Goal: Information Seeking & Learning: Check status

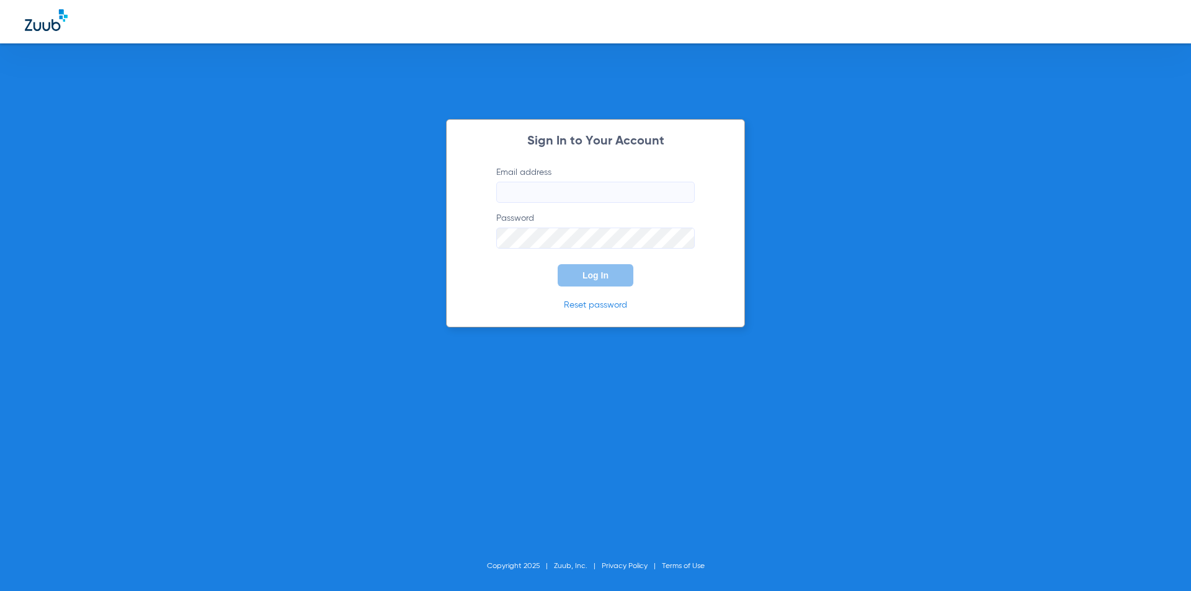
type input "[EMAIL_ADDRESS][DOMAIN_NAME]"
click at [587, 279] on span "Log In" at bounding box center [595, 275] width 26 height 10
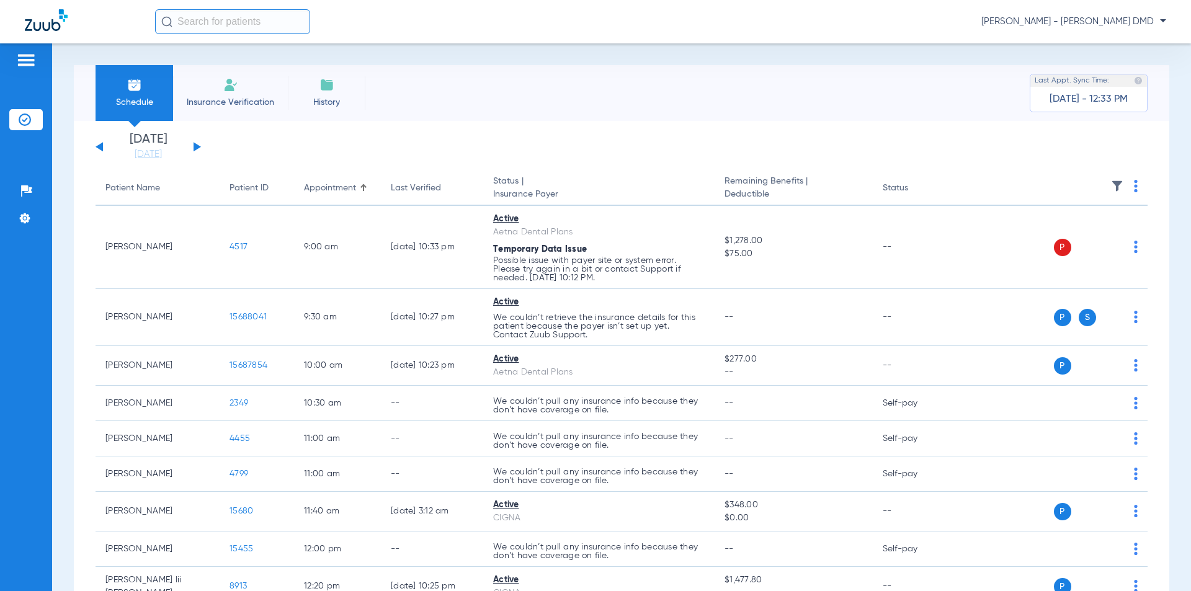
click at [193, 145] on div "[DATE] [DATE] [DATE] [DATE] [DATE] [DATE] [DATE] [DATE] [DATE] [DATE] [DATE] [D…" at bounding box center [148, 146] width 105 height 27
click at [196, 146] on button at bounding box center [196, 146] width 7 height 9
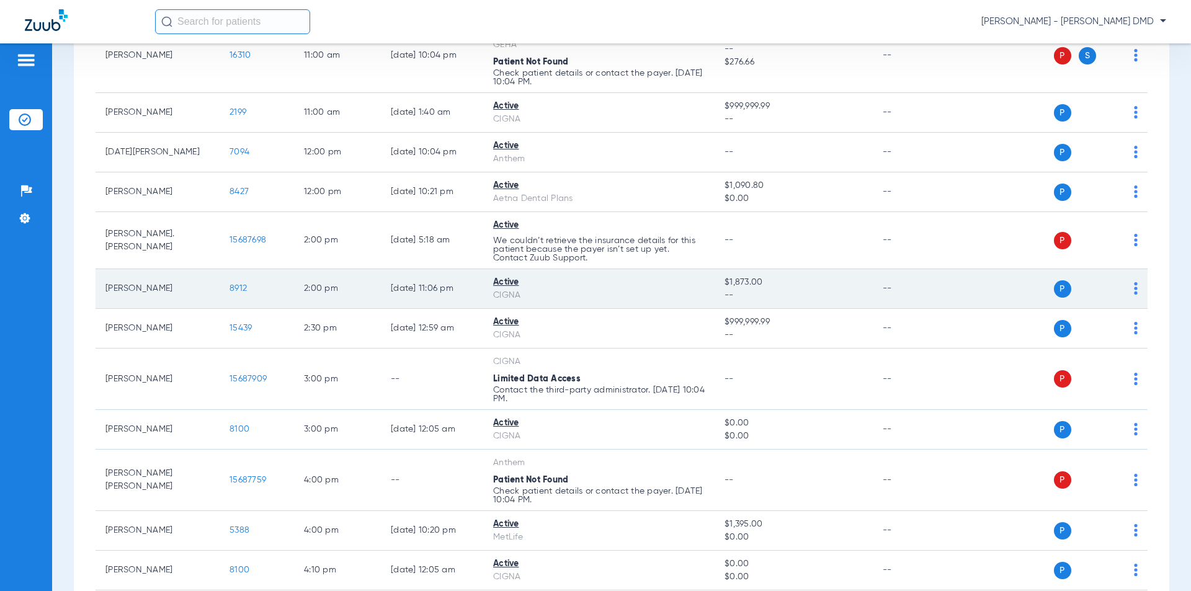
scroll to position [375, 0]
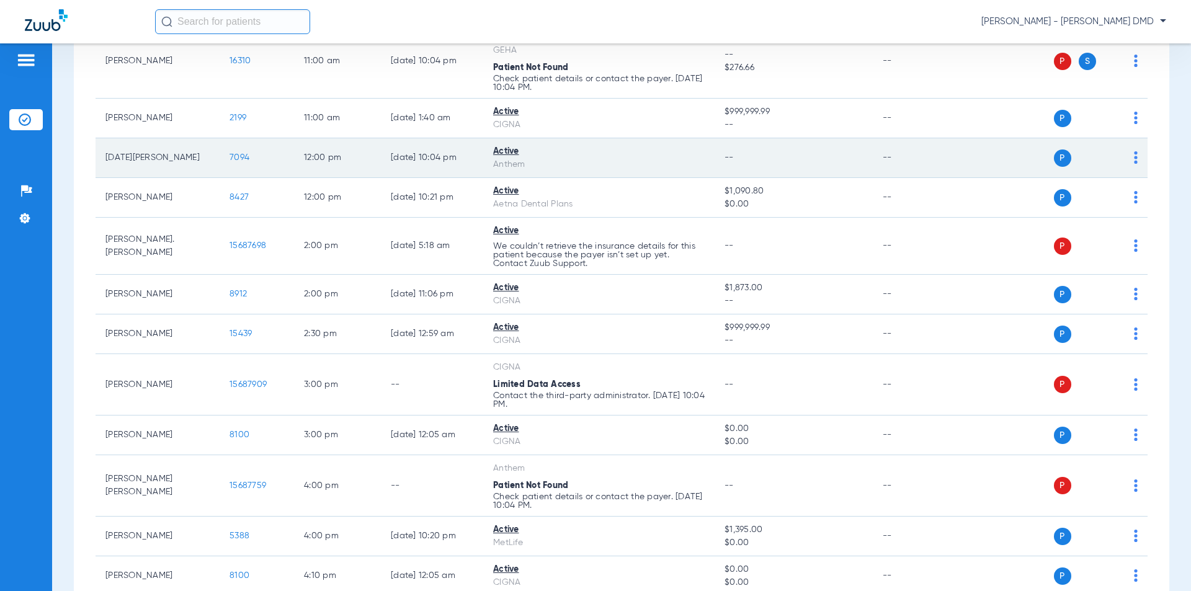
click at [239, 156] on span "7094" at bounding box center [239, 157] width 20 height 9
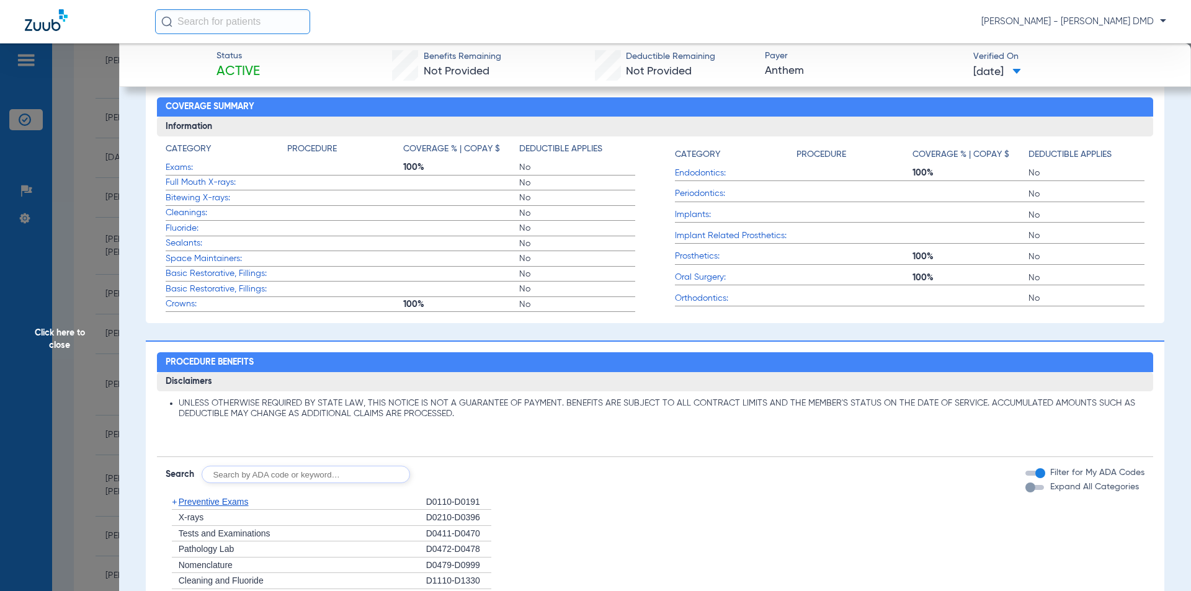
scroll to position [372, 0]
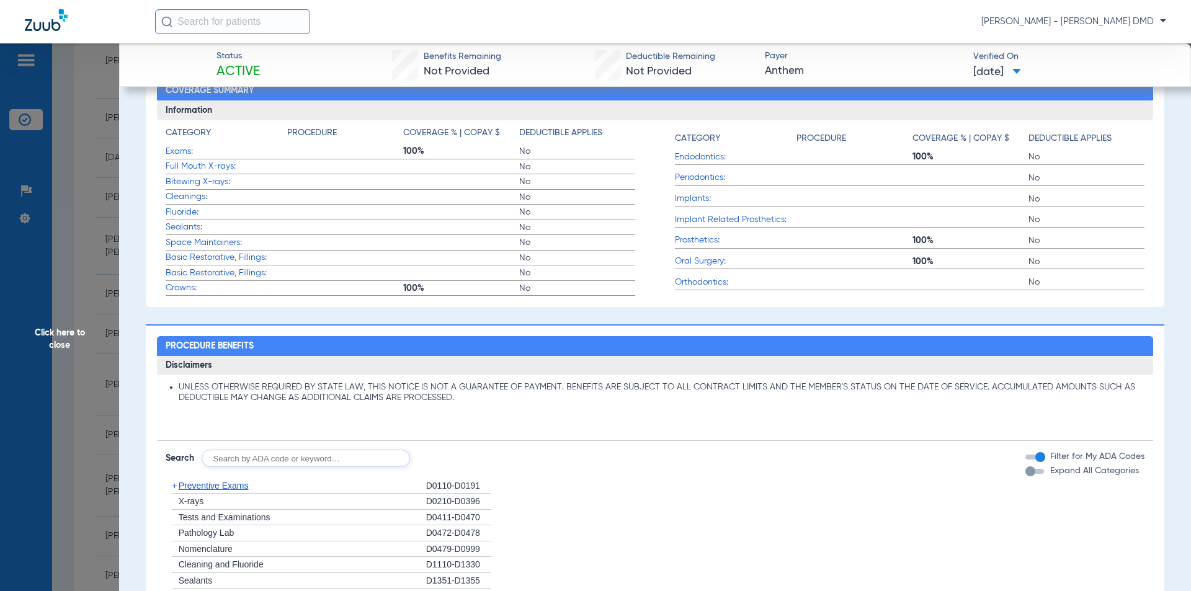
click at [189, 180] on span "Bitewing X-rays:" at bounding box center [227, 182] width 122 height 13
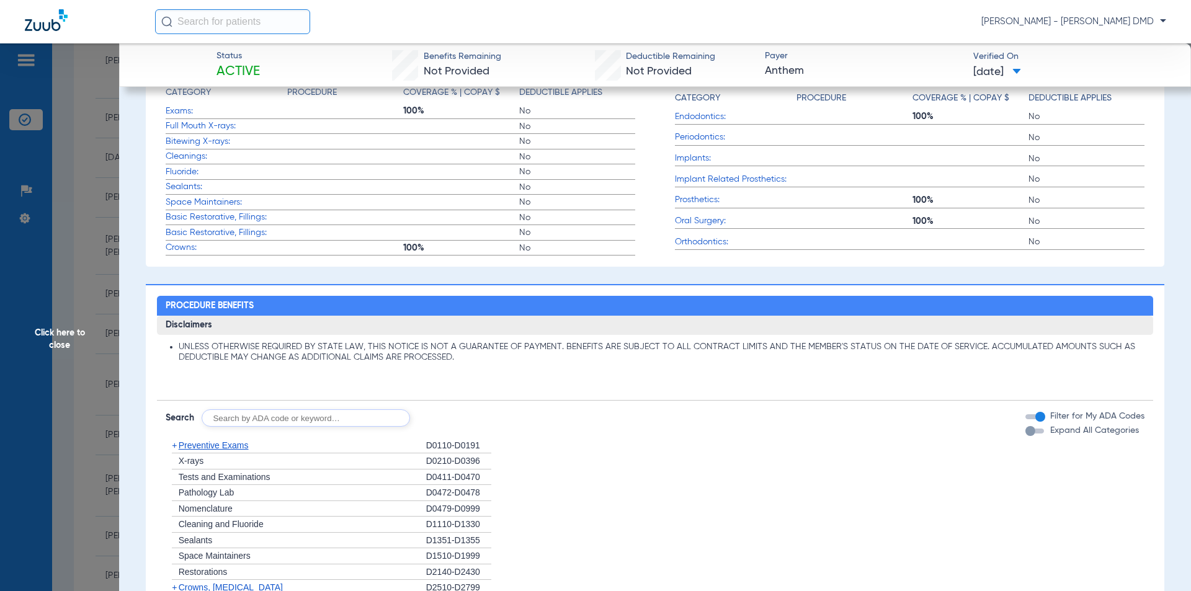
scroll to position [434, 0]
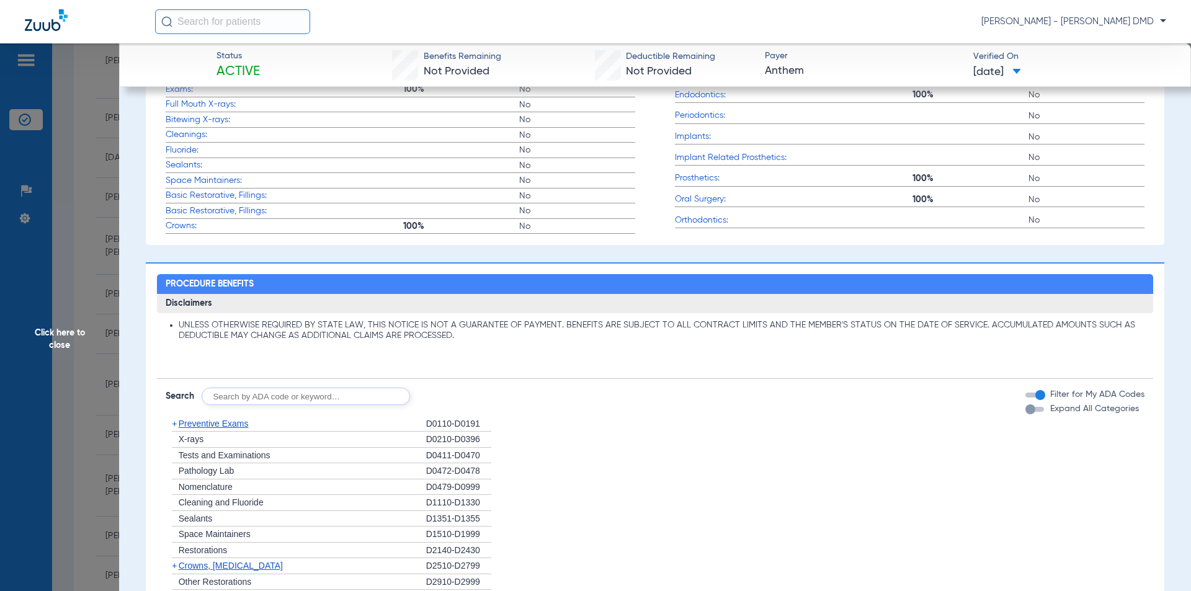
click at [207, 419] on span "Preventive Exams" at bounding box center [214, 424] width 70 height 10
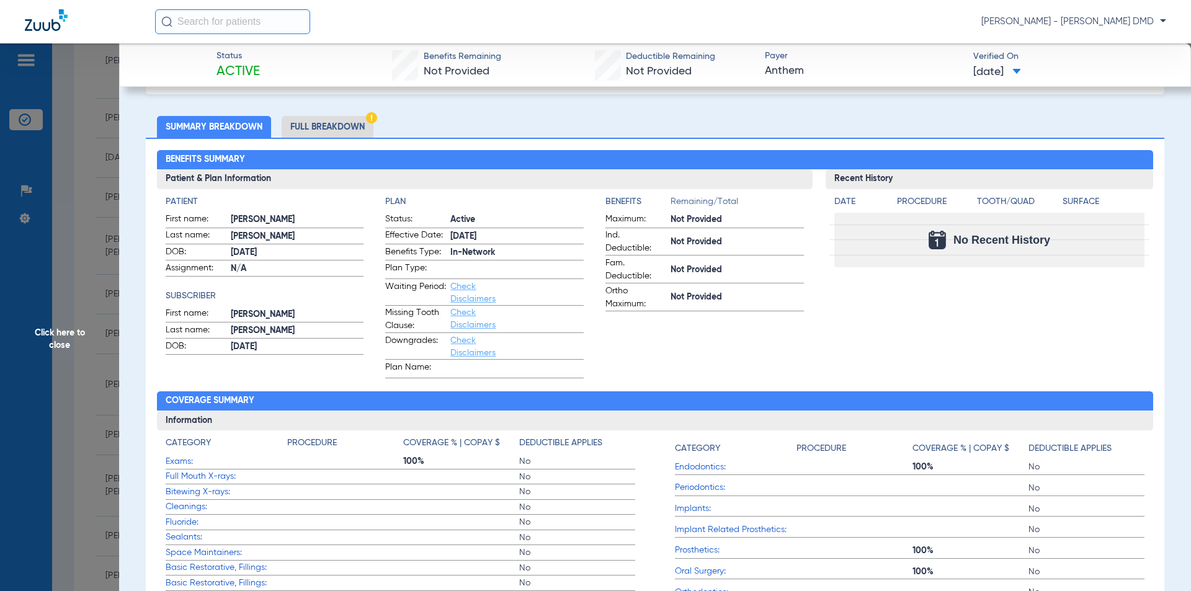
scroll to position [0, 0]
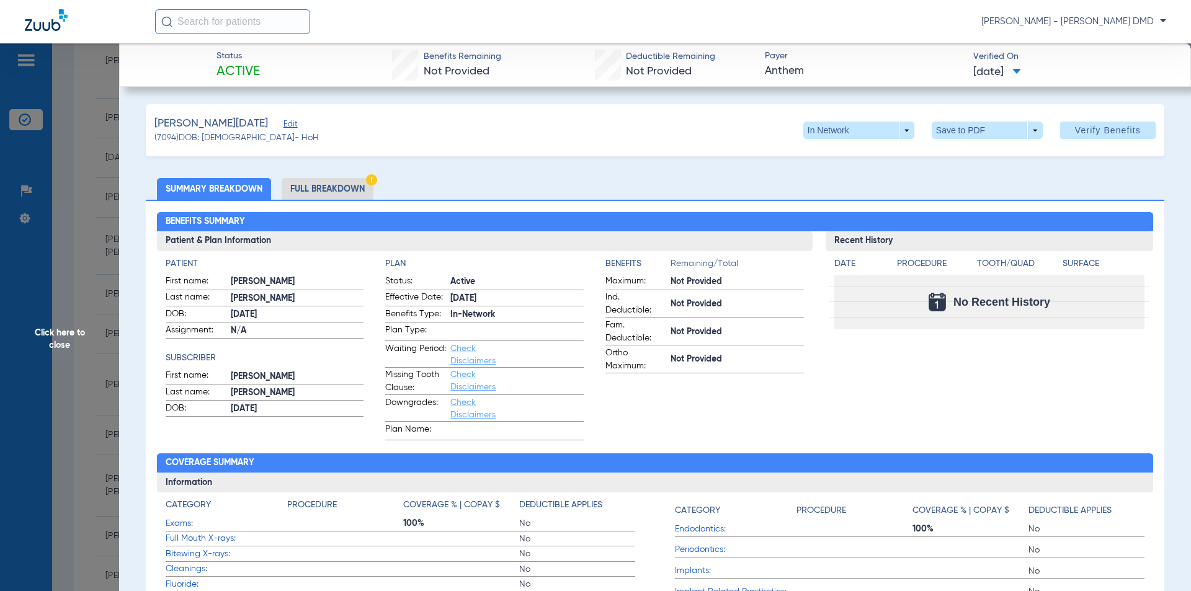
click at [315, 185] on li "Full Breakdown" at bounding box center [328, 189] width 92 height 22
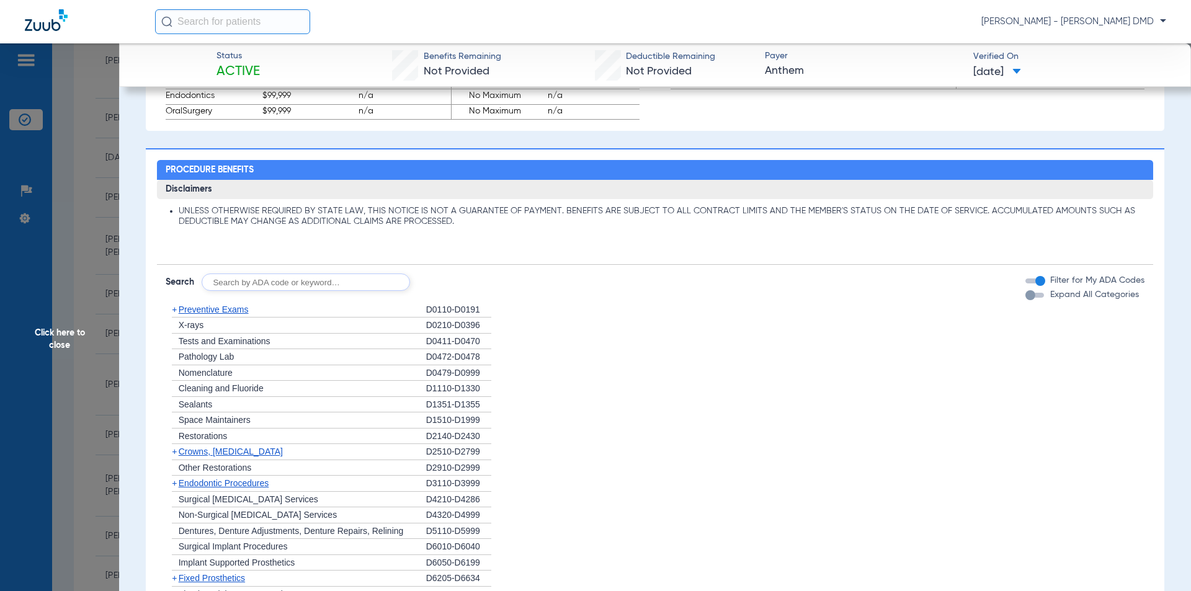
scroll to position [869, 0]
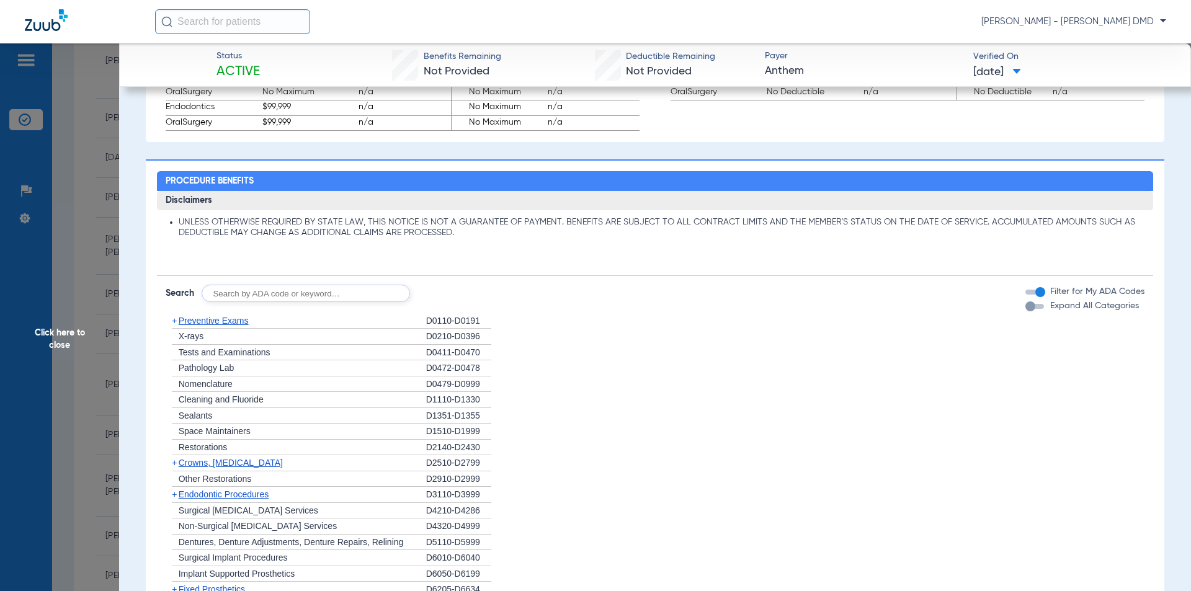
click at [197, 324] on span "Preventive Exams" at bounding box center [214, 321] width 70 height 10
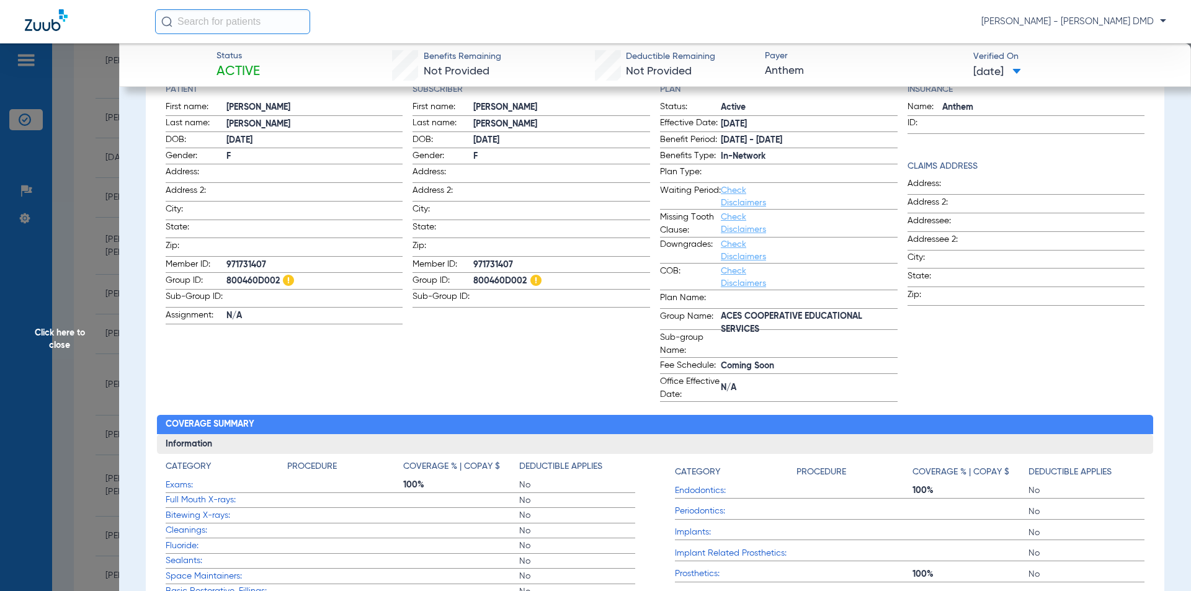
scroll to position [1, 0]
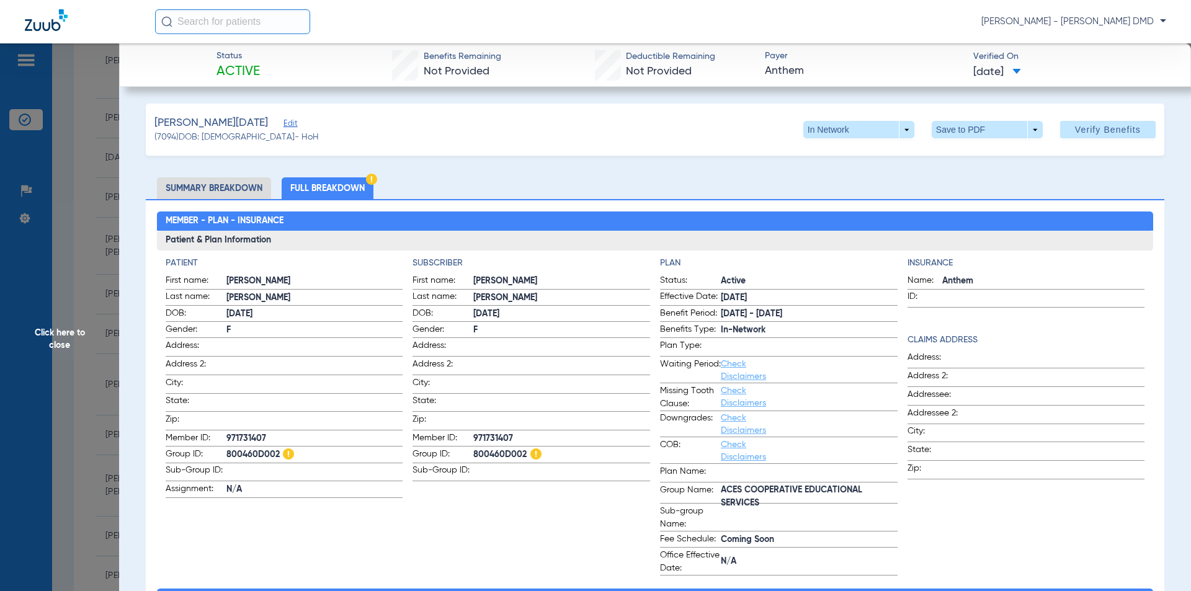
click at [195, 184] on li "Summary Breakdown" at bounding box center [214, 188] width 114 height 22
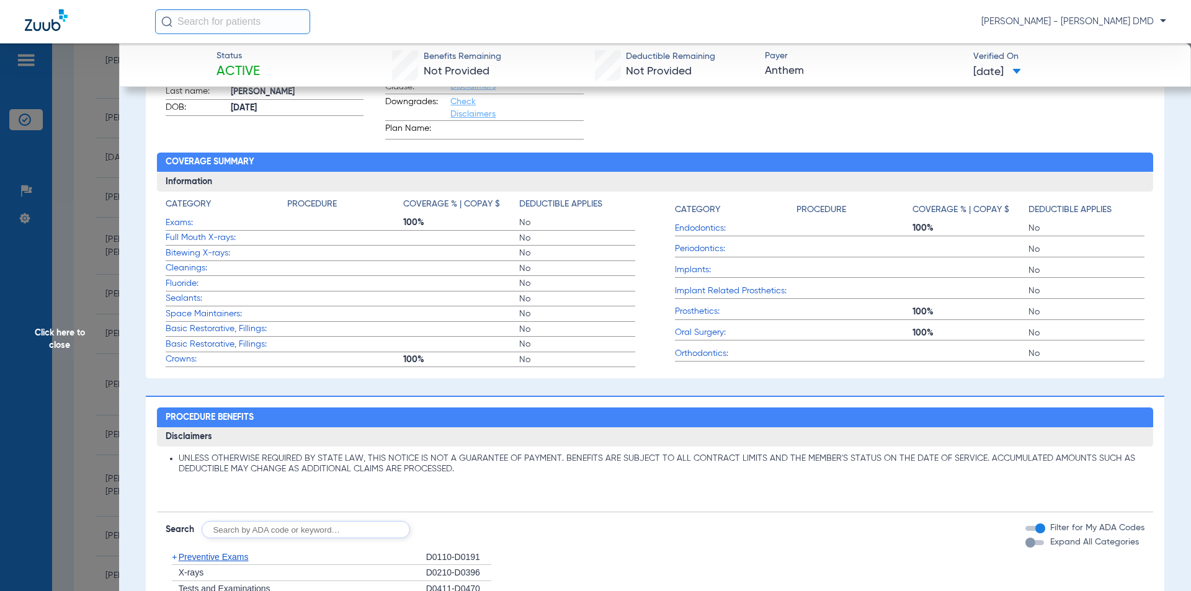
scroll to position [289, 0]
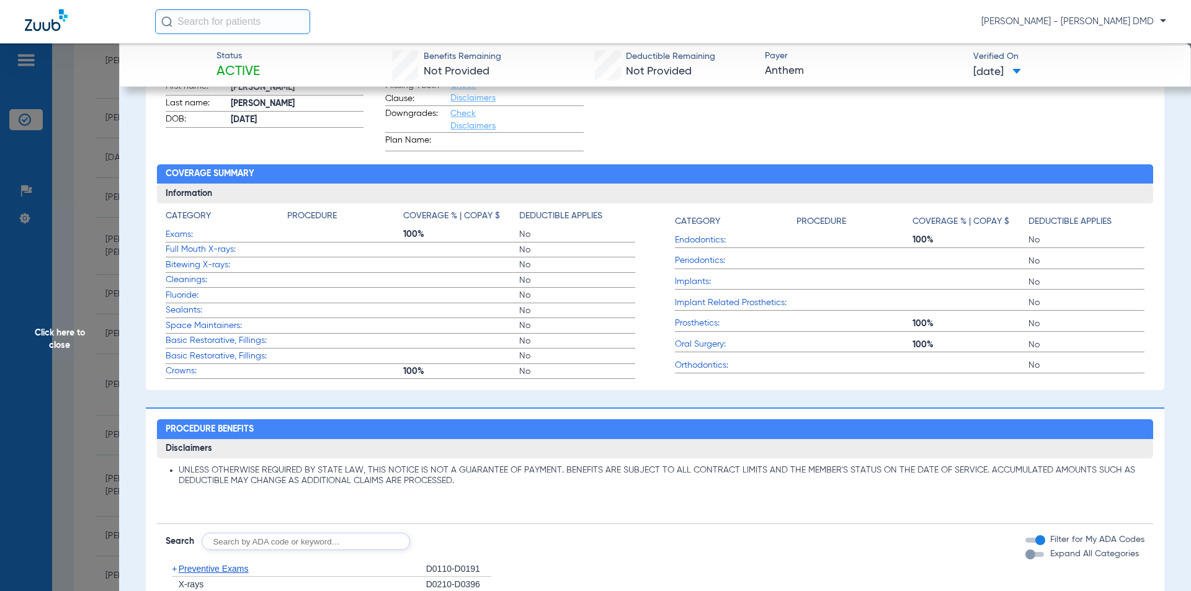
click at [235, 540] on input "text" at bounding box center [306, 541] width 208 height 17
type input "d0274"
click at [451, 543] on button "Search" at bounding box center [456, 541] width 49 height 17
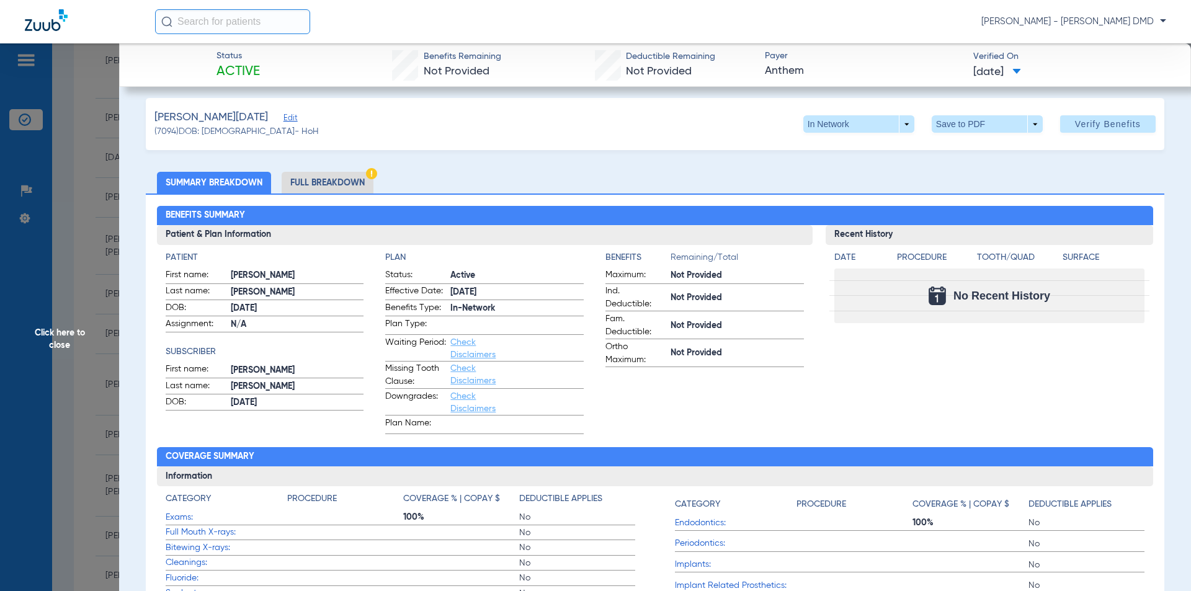
scroll to position [0, 0]
